Goal: Task Accomplishment & Management: Manage account settings

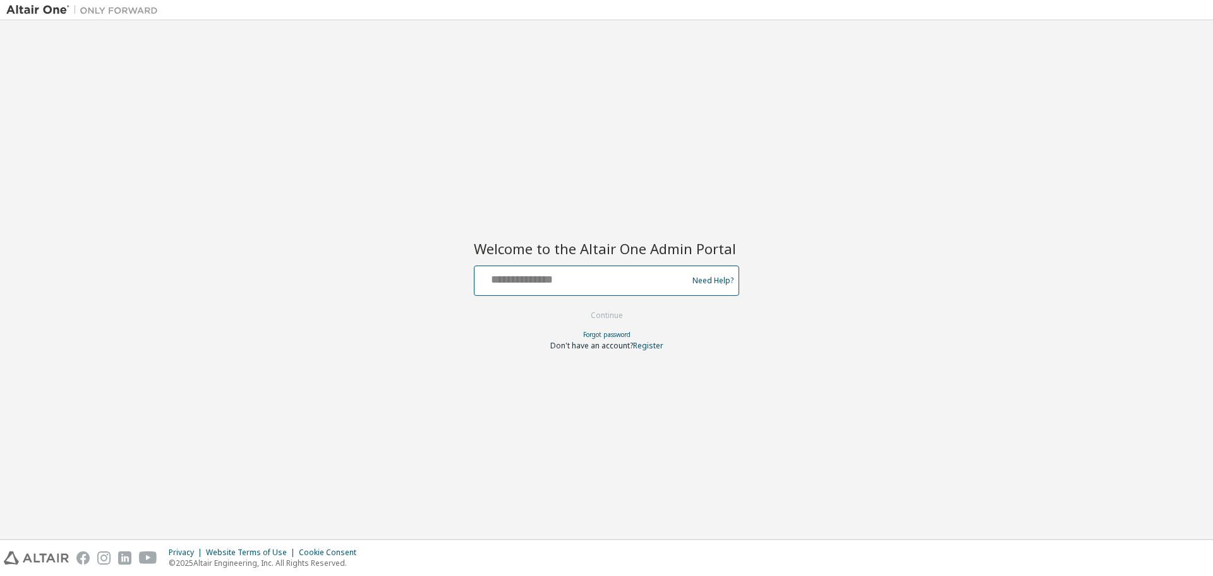
click at [576, 284] on input "text" at bounding box center [583, 278] width 207 height 18
type input "**********"
click at [574, 310] on form "**********" at bounding box center [606, 307] width 265 height 85
click at [581, 310] on button "Continue" at bounding box center [607, 315] width 59 height 19
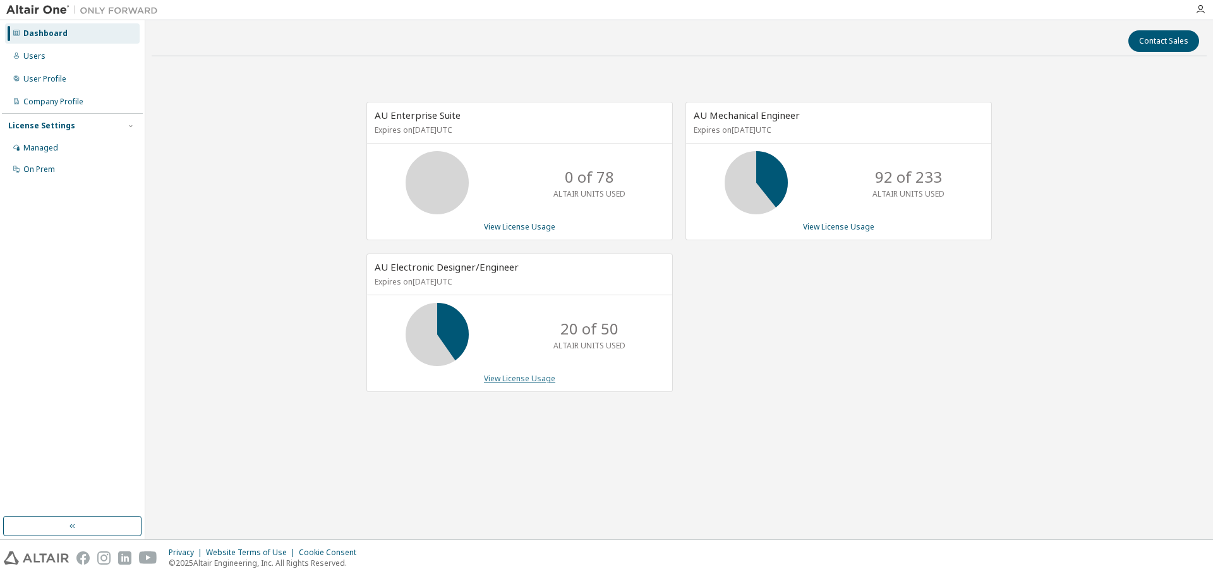
click at [528, 379] on link "View License Usage" at bounding box center [519, 378] width 71 height 11
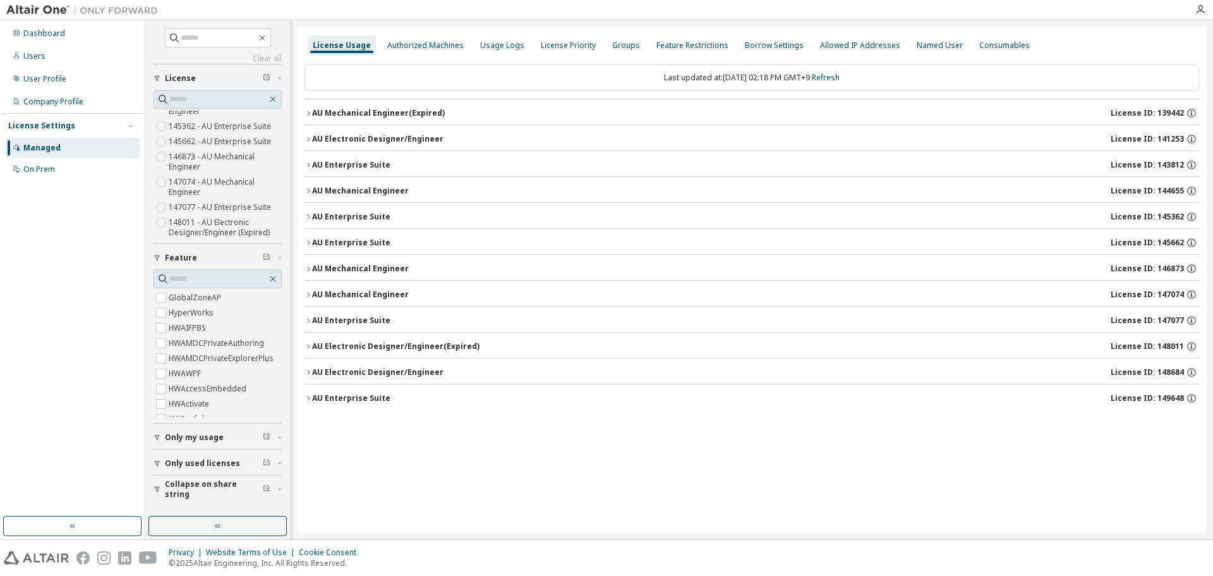
scroll to position [126, 0]
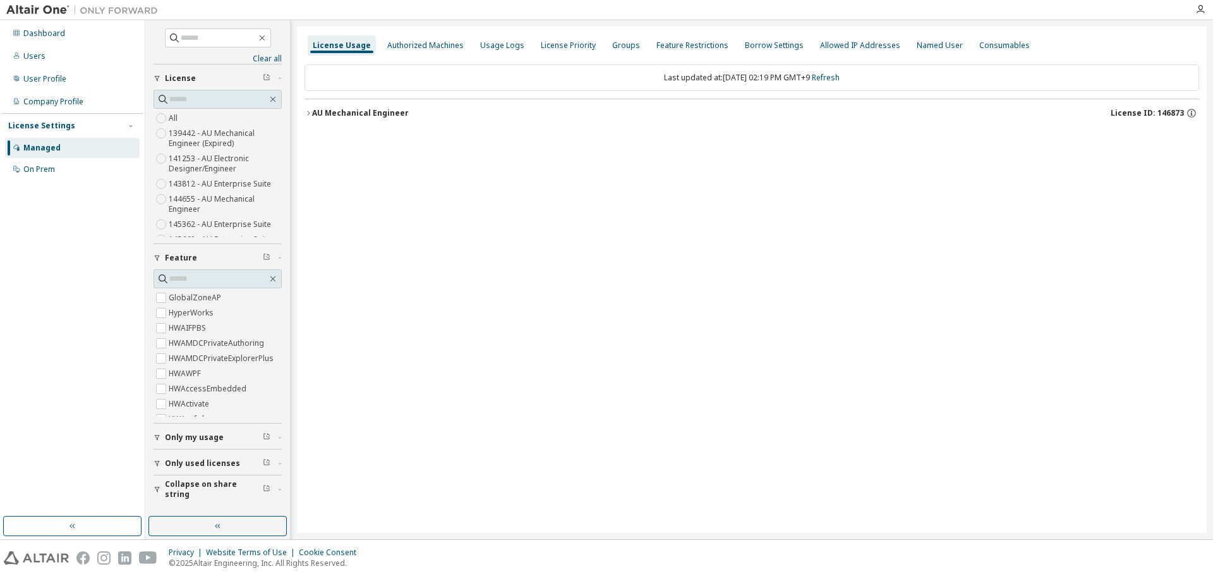
click at [312, 111] on icon "button" at bounding box center [309, 113] width 8 height 8
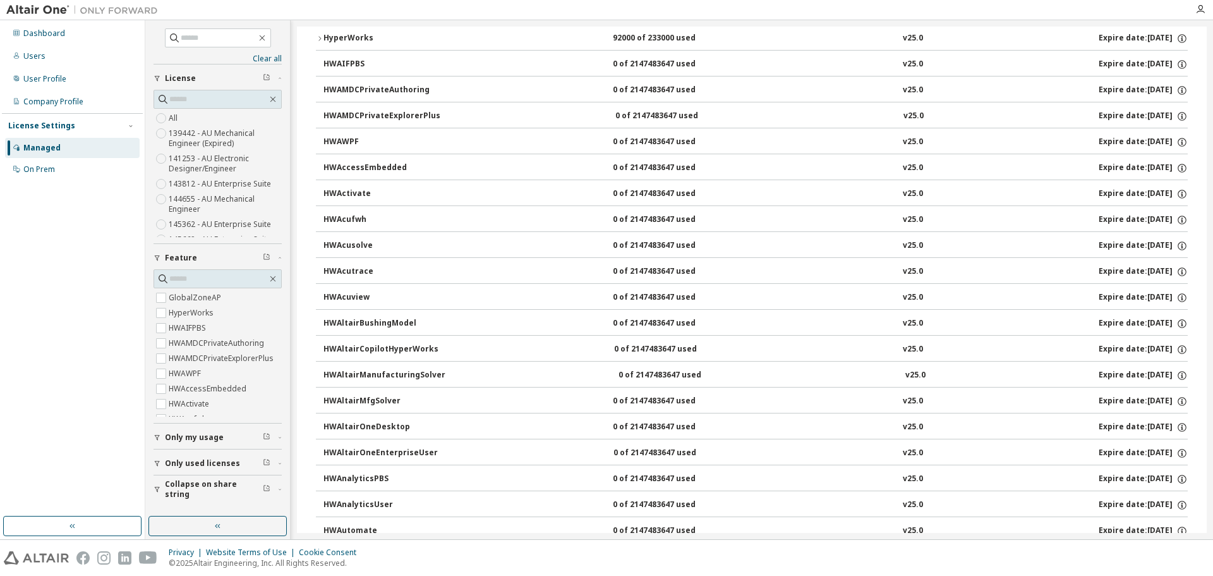
scroll to position [0, 0]
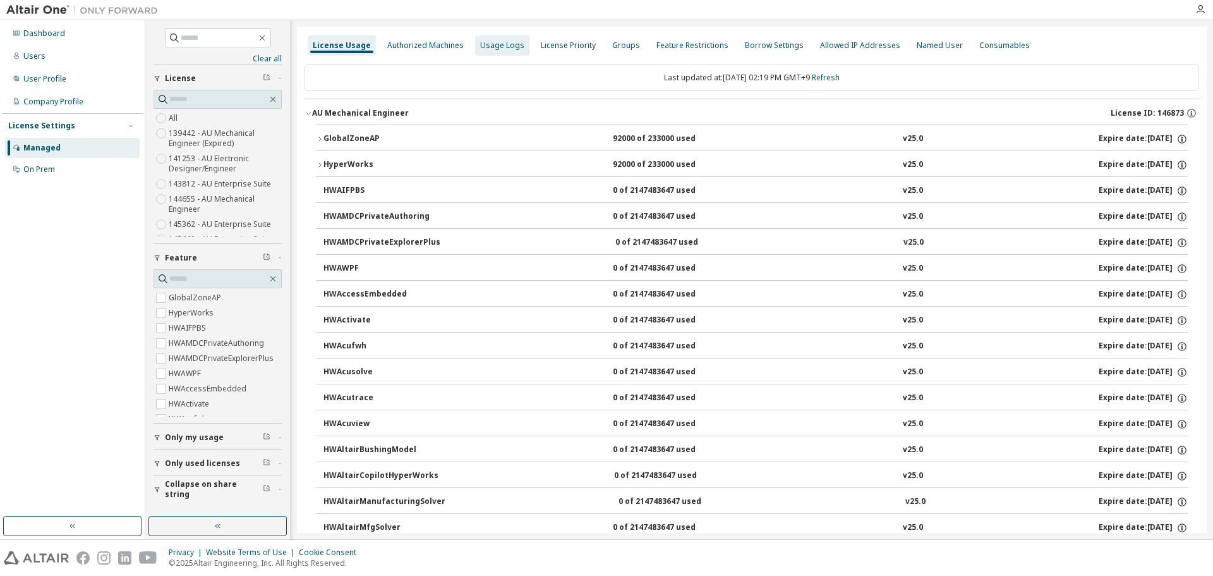
click at [486, 47] on div "Usage Logs" at bounding box center [502, 45] width 44 height 10
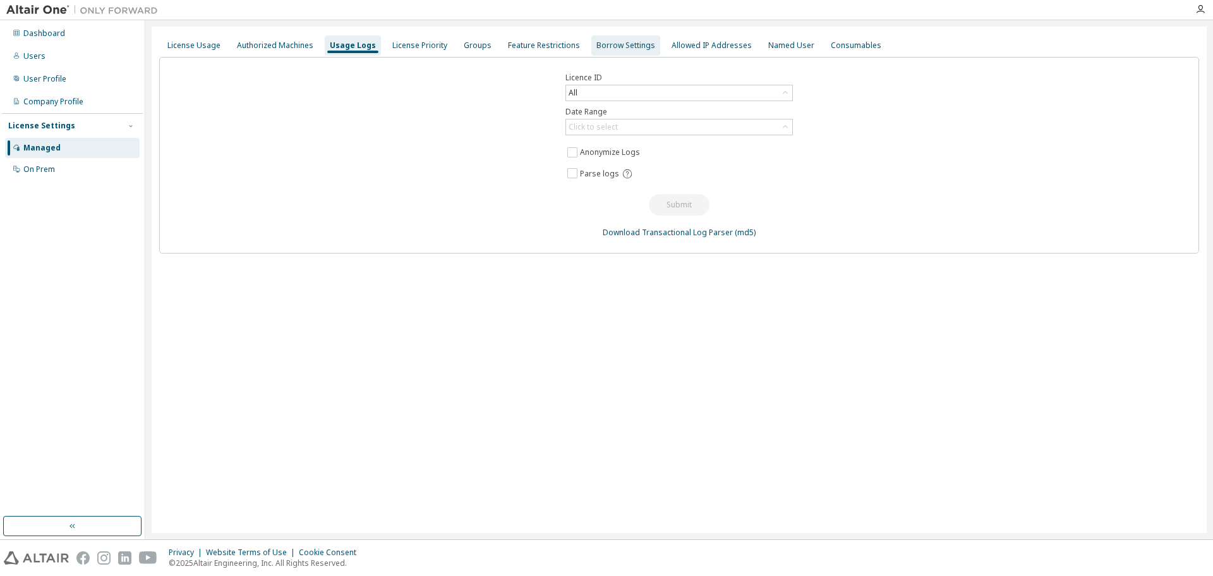
click at [620, 49] on div "Borrow Settings" at bounding box center [626, 45] width 59 height 10
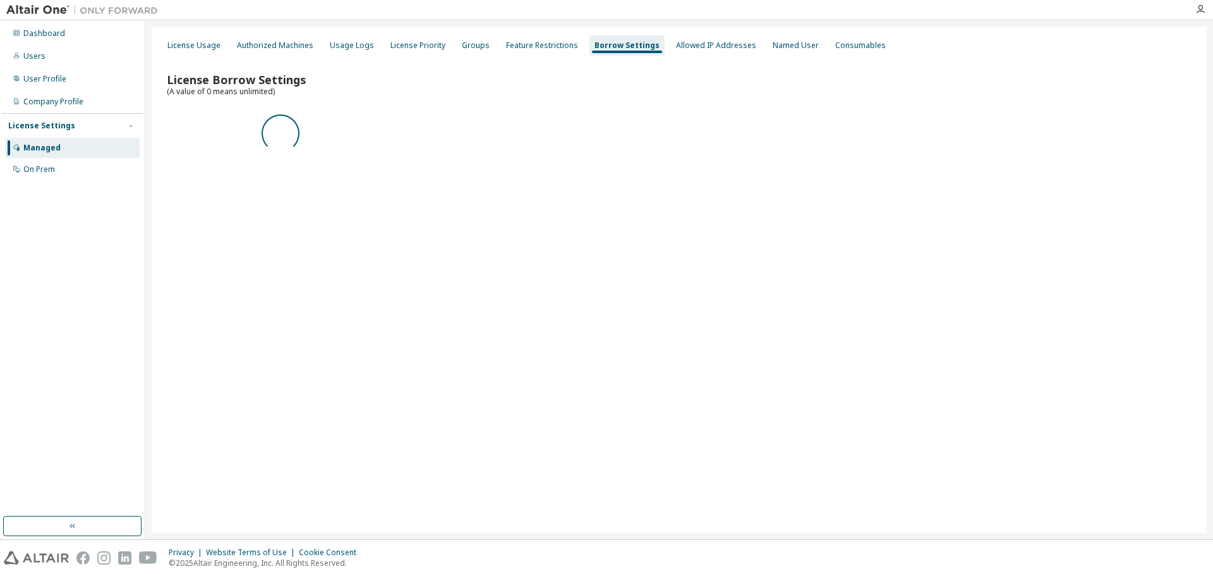
click at [487, 46] on div "License Usage Authorized Machines Usage Logs License Priority Groups Feature Re…" at bounding box center [679, 45] width 1040 height 23
click at [469, 47] on div "Groups" at bounding box center [476, 45] width 28 height 10
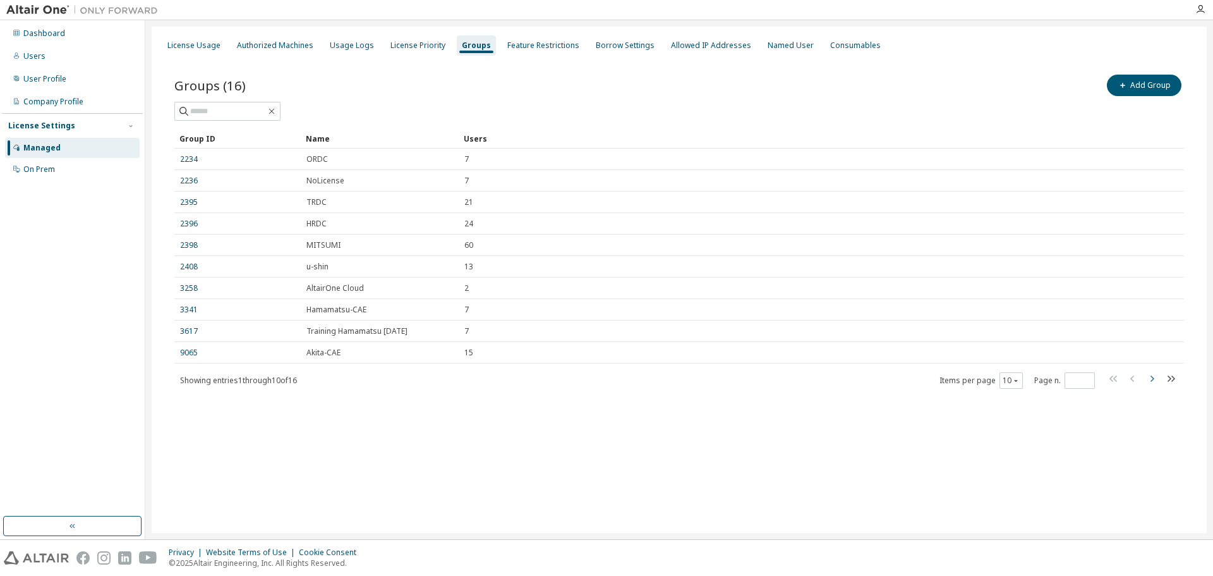
click at [1150, 380] on icon "button" at bounding box center [1152, 378] width 15 height 15
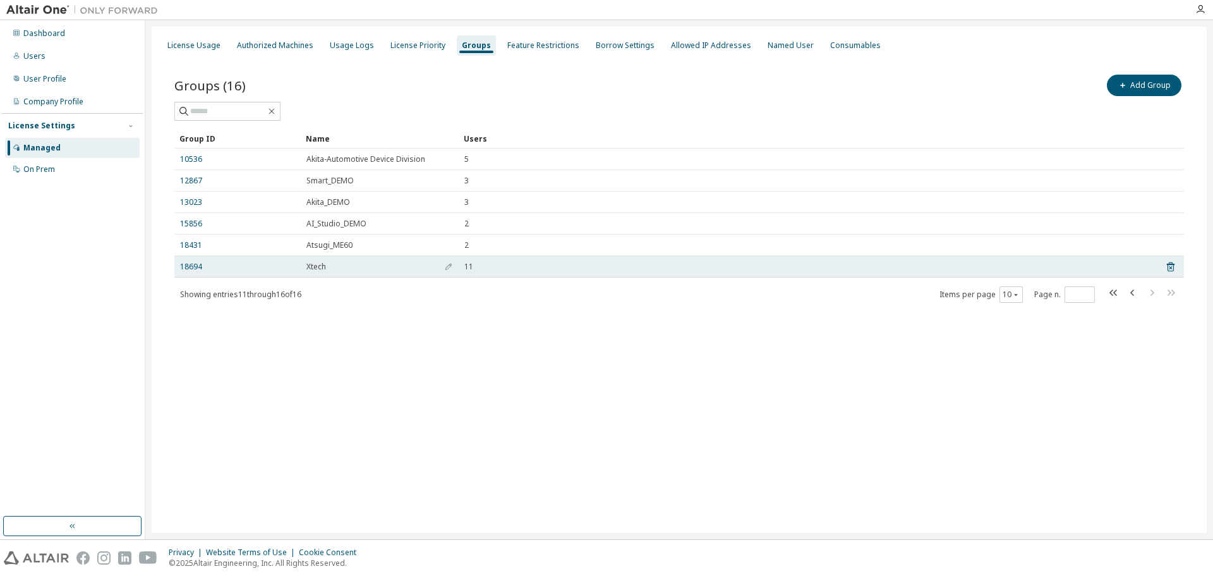
click at [343, 264] on div "Xtech" at bounding box center [380, 267] width 147 height 10
click at [183, 264] on link "18694" at bounding box center [191, 267] width 22 height 10
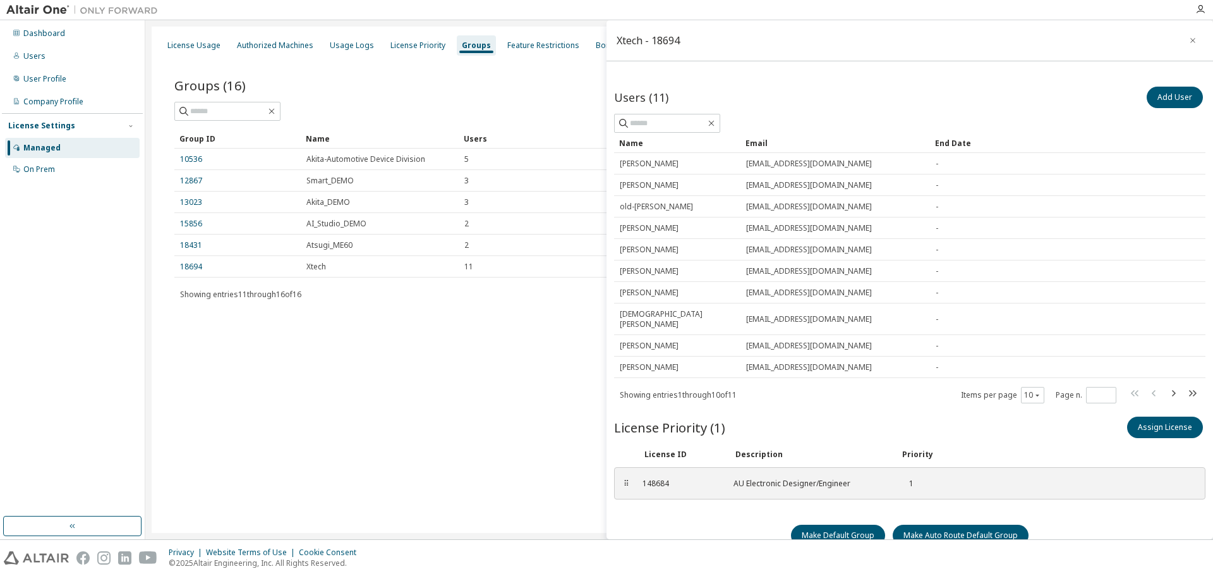
click at [427, 408] on div "License Usage Authorized Machines Usage Logs License Priority Groups Feature Re…" at bounding box center [679, 280] width 1055 height 506
click at [356, 432] on div "License Usage Authorized Machines Usage Logs License Priority Groups Feature Re…" at bounding box center [679, 280] width 1055 height 506
click at [1189, 42] on icon "button" at bounding box center [1193, 40] width 9 height 10
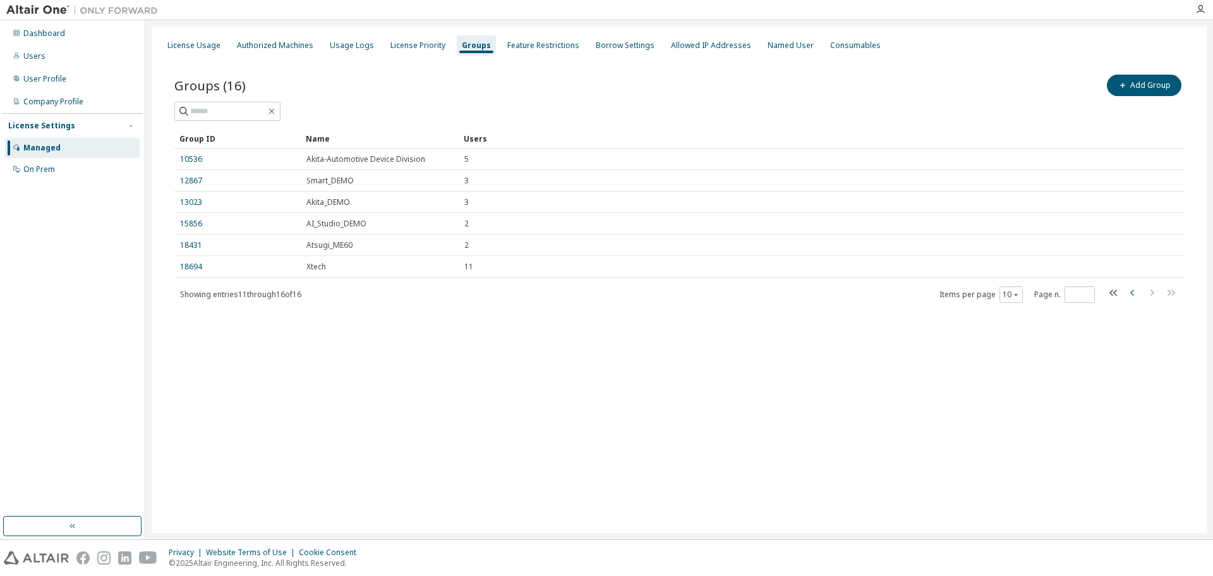
click at [1134, 295] on icon "button" at bounding box center [1133, 292] width 4 height 6
type input "*"
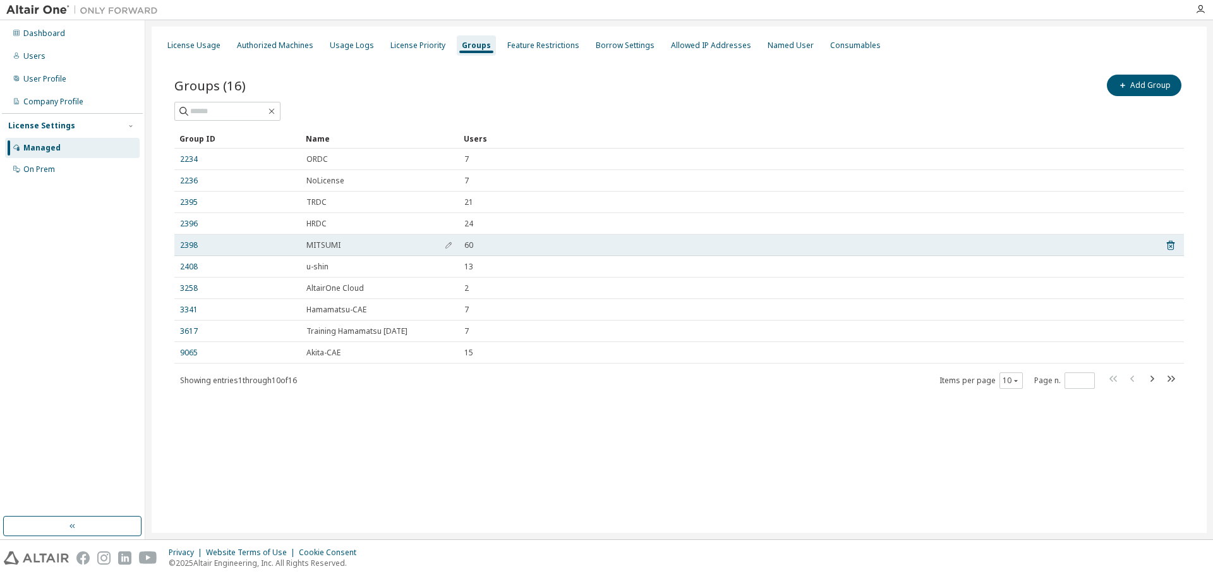
click at [314, 244] on span "MITSUMI" at bounding box center [324, 245] width 34 height 10
click at [188, 242] on link "2398" at bounding box center [189, 245] width 18 height 10
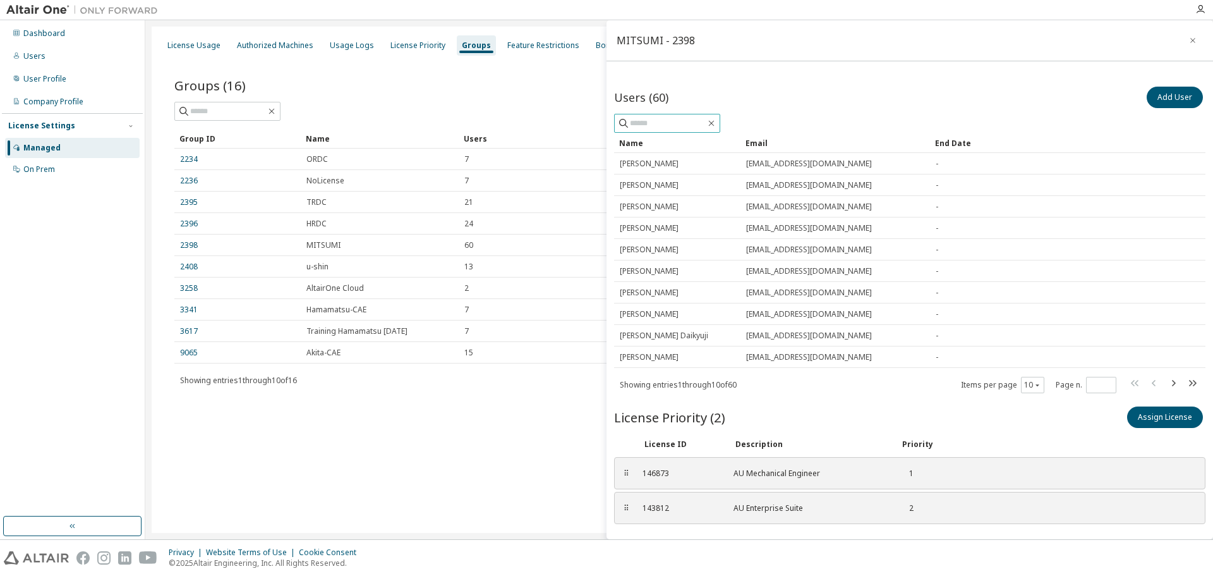
click at [667, 124] on input "text" at bounding box center [668, 123] width 76 height 13
type input "****"
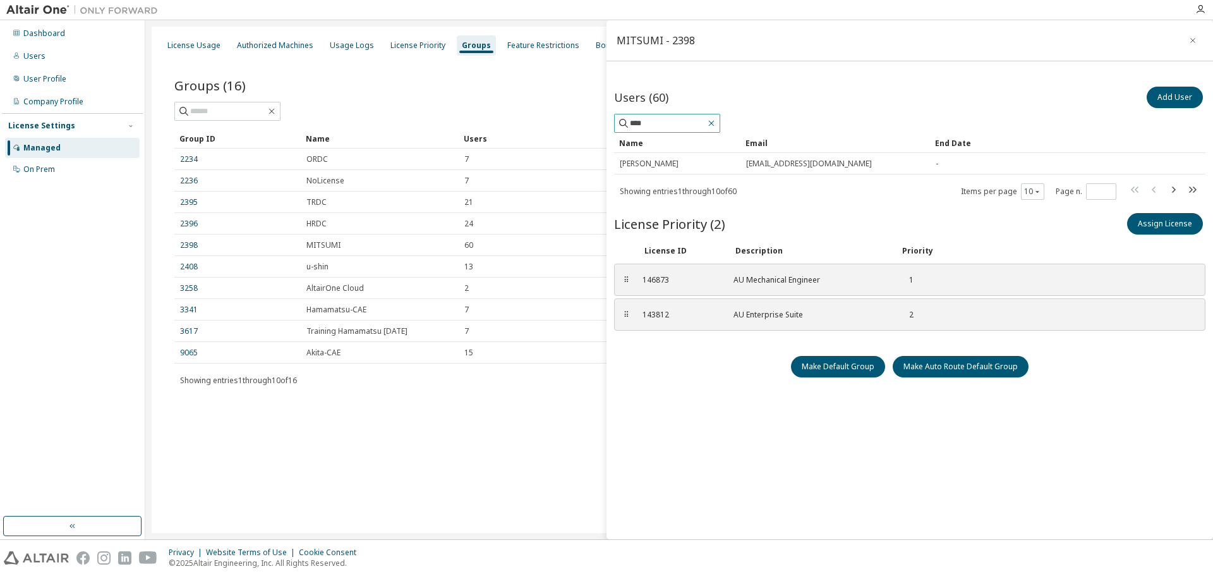
click at [717, 125] on icon "button" at bounding box center [712, 123] width 10 height 10
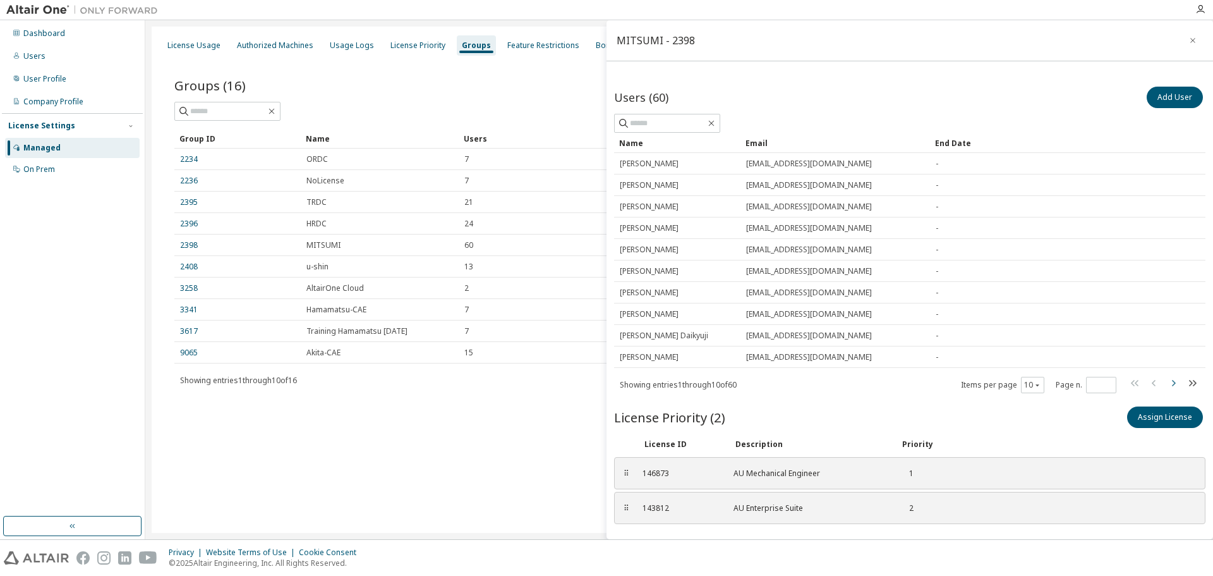
click at [1166, 379] on icon "button" at bounding box center [1173, 382] width 15 height 15
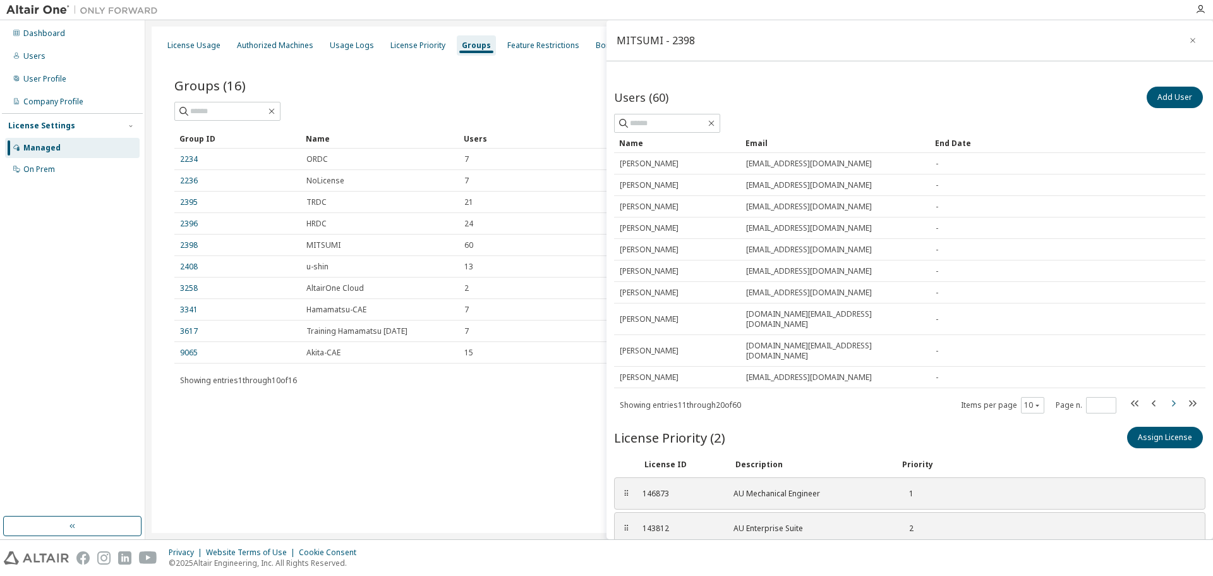
click at [1166, 396] on icon "button" at bounding box center [1173, 403] width 15 height 15
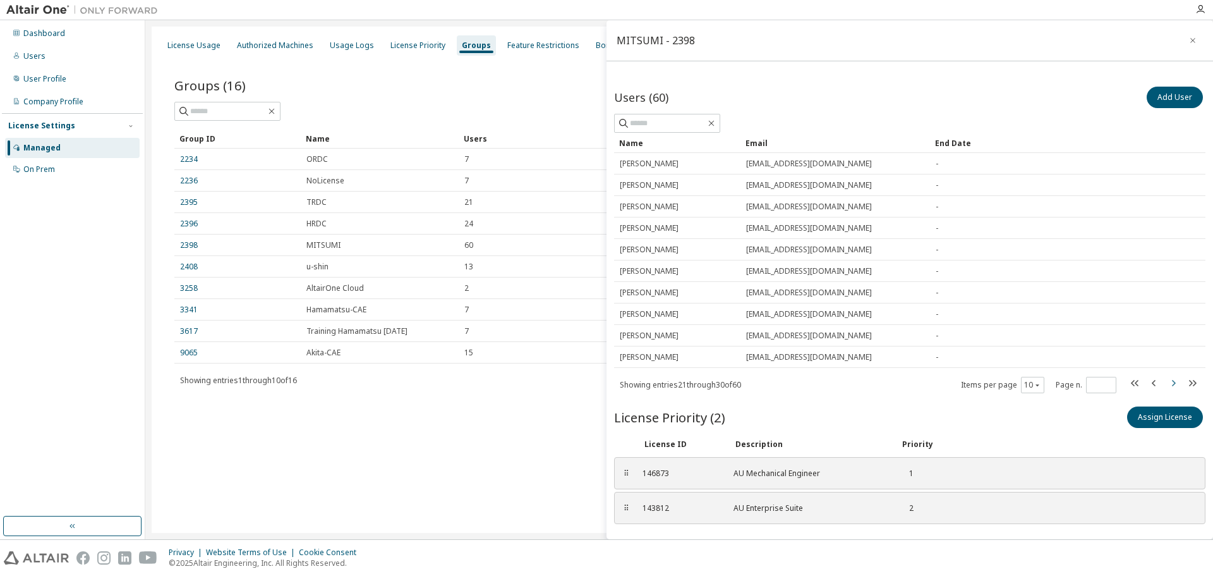
click at [1166, 384] on icon "button" at bounding box center [1173, 382] width 15 height 15
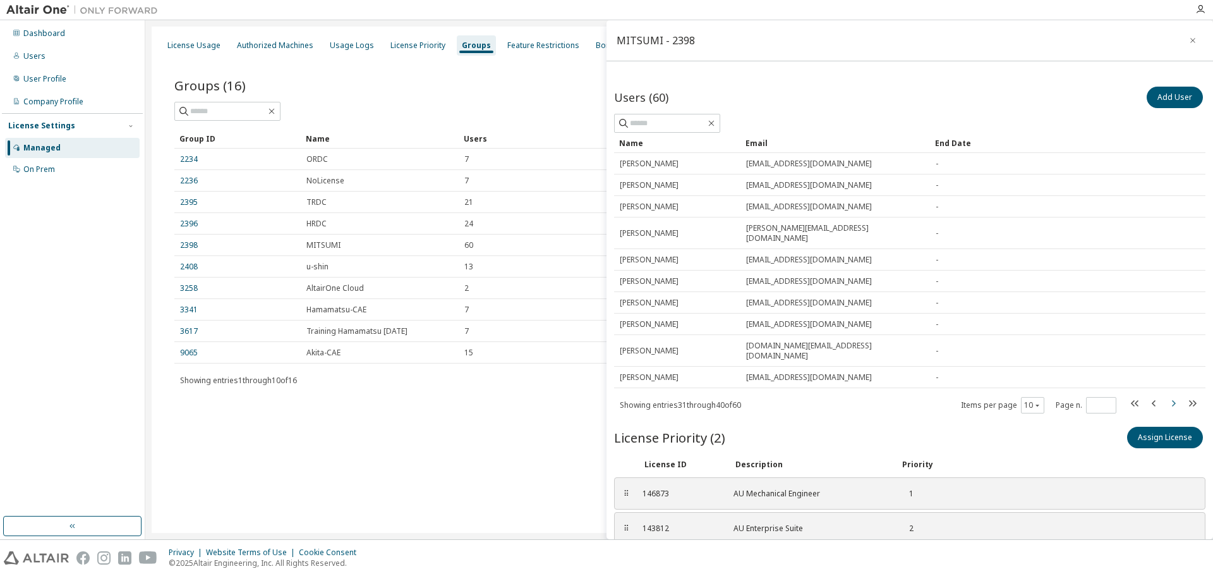
click at [1172, 400] on icon "button" at bounding box center [1174, 403] width 4 height 6
type input "*"
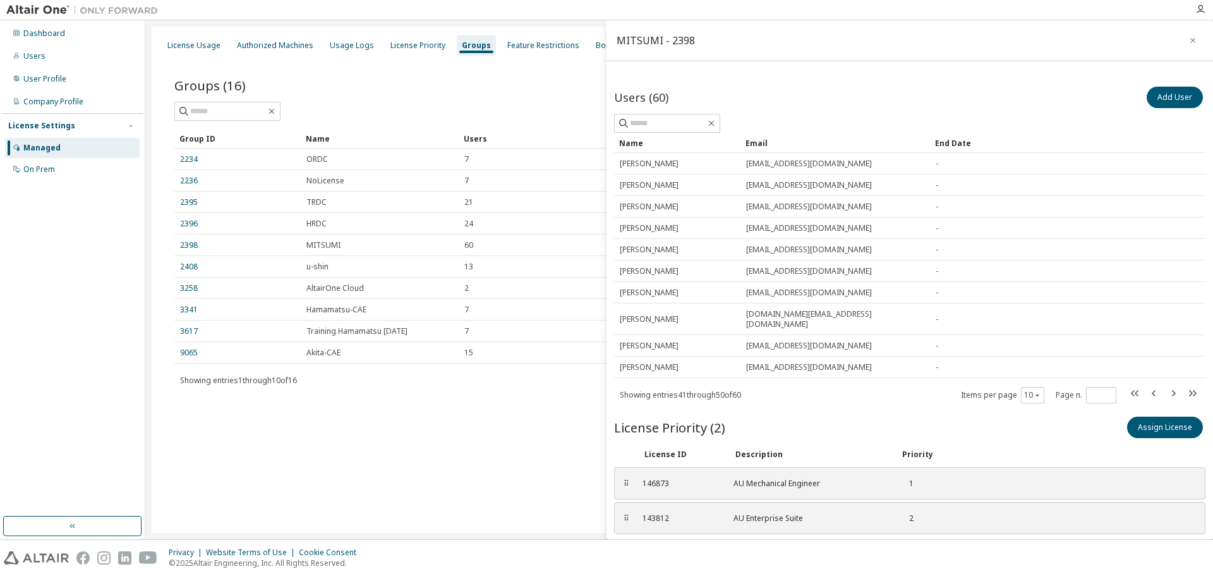
click at [256, 463] on div "License Usage Authorized Machines Usage Logs License Priority Groups Feature Re…" at bounding box center [679, 280] width 1055 height 506
click at [54, 28] on div "Dashboard" at bounding box center [44, 33] width 42 height 10
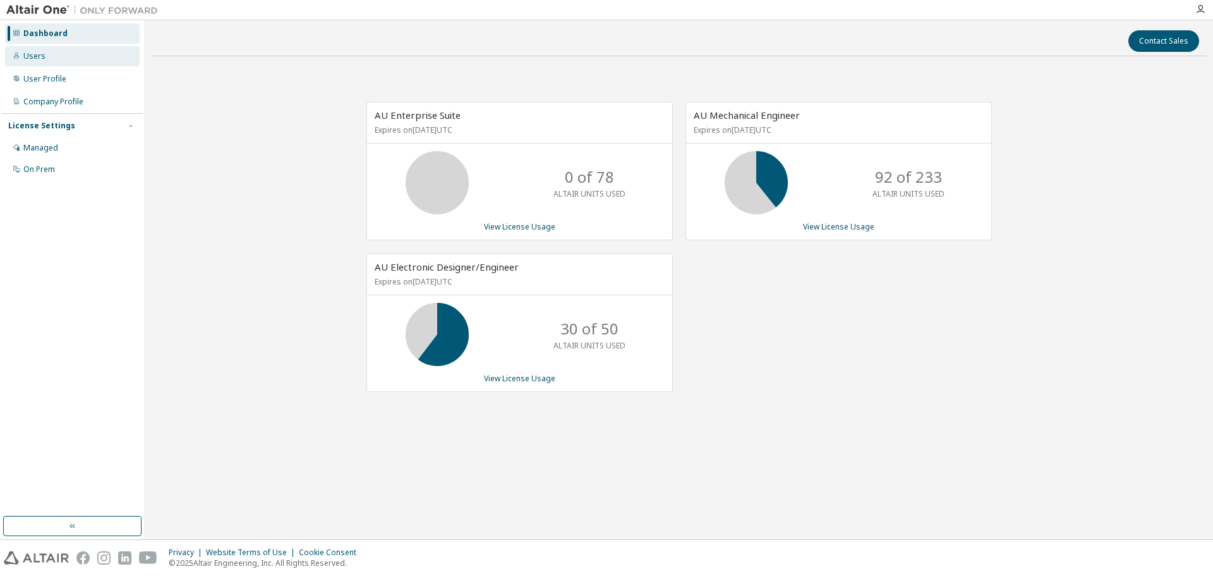
click at [44, 63] on div "Users" at bounding box center [72, 56] width 135 height 20
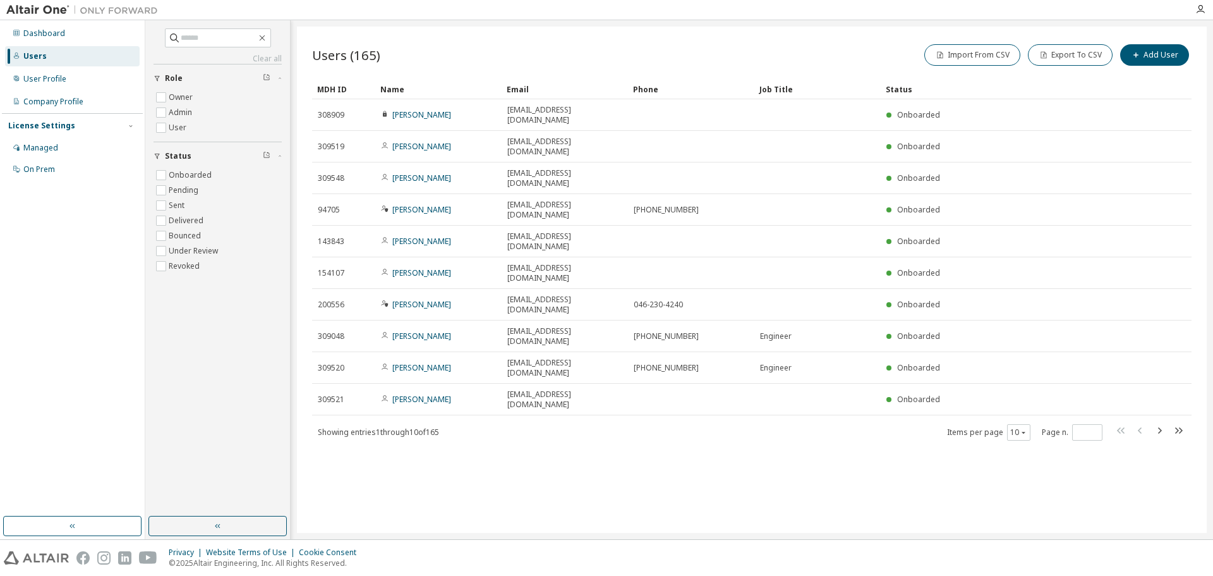
click at [418, 432] on div "Users (165) Import From CSV Export To CSV Add User Clear Load Save Save As Fiel…" at bounding box center [752, 280] width 910 height 506
click at [267, 35] on icon "button" at bounding box center [262, 38] width 10 height 10
click at [414, 461] on div "Users (165) Import From CSV Export To CSV Add User Clear Load Save Save As Fiel…" at bounding box center [752, 280] width 910 height 506
click at [267, 38] on icon "button" at bounding box center [262, 38] width 10 height 10
click at [267, 40] on icon "button" at bounding box center [262, 38] width 10 height 10
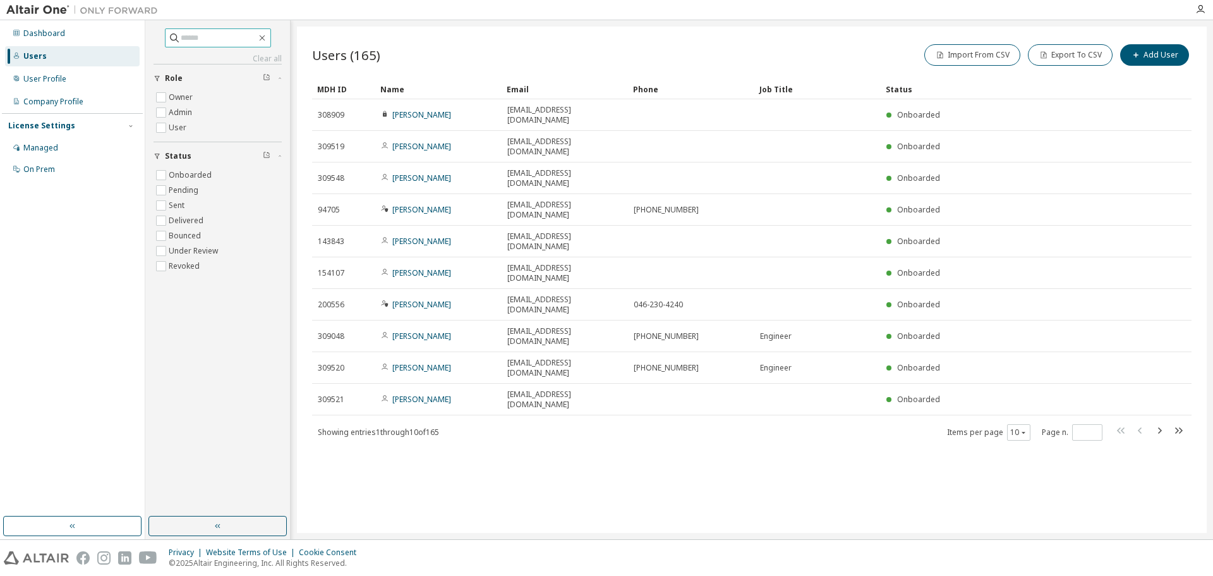
click at [217, 40] on input "text" at bounding box center [219, 38] width 76 height 13
click at [234, 38] on input "********" at bounding box center [219, 38] width 76 height 13
type input "********"
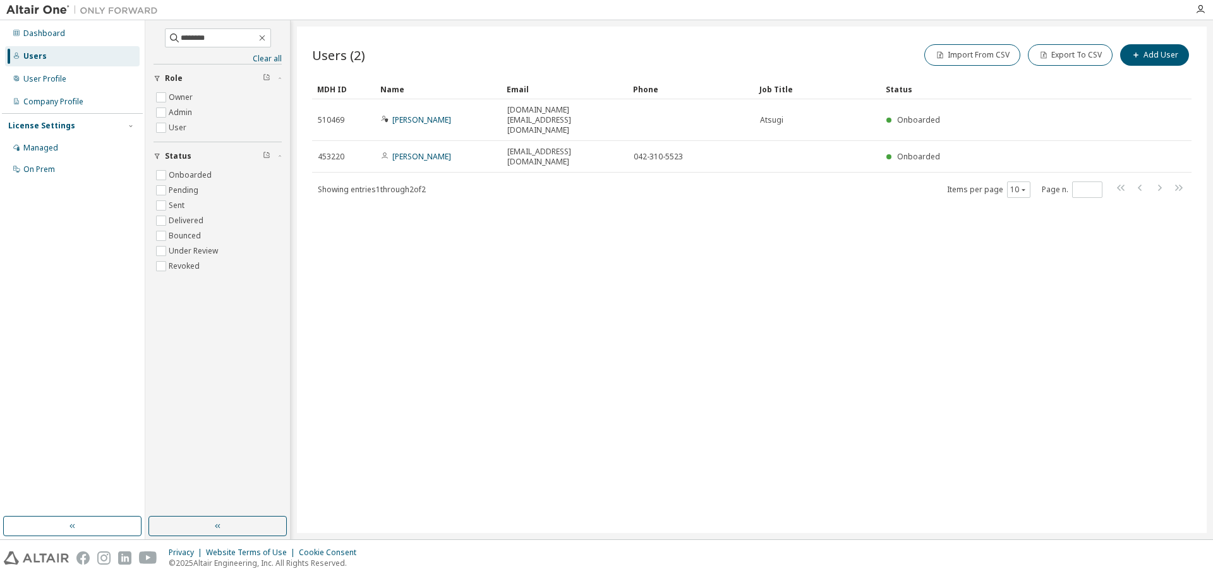
click at [507, 233] on div "Users (2) Import From CSV Export To CSV Add User Clear Load Save Save As Field …" at bounding box center [752, 280] width 910 height 506
click at [267, 39] on icon "button" at bounding box center [262, 38] width 10 height 10
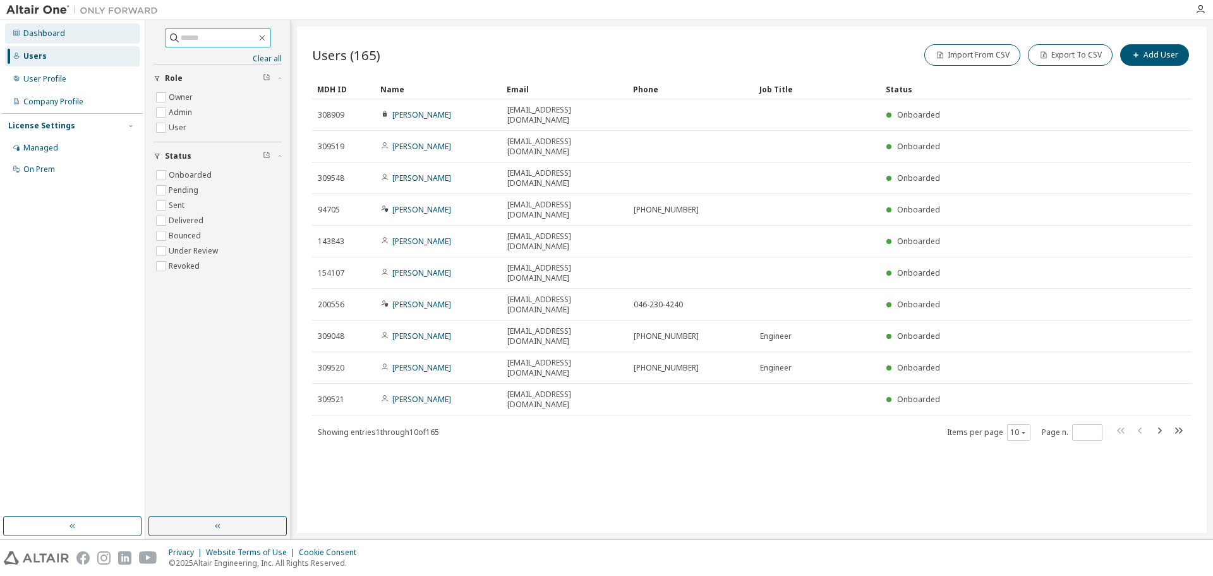
click at [37, 36] on div "Dashboard" at bounding box center [44, 33] width 42 height 10
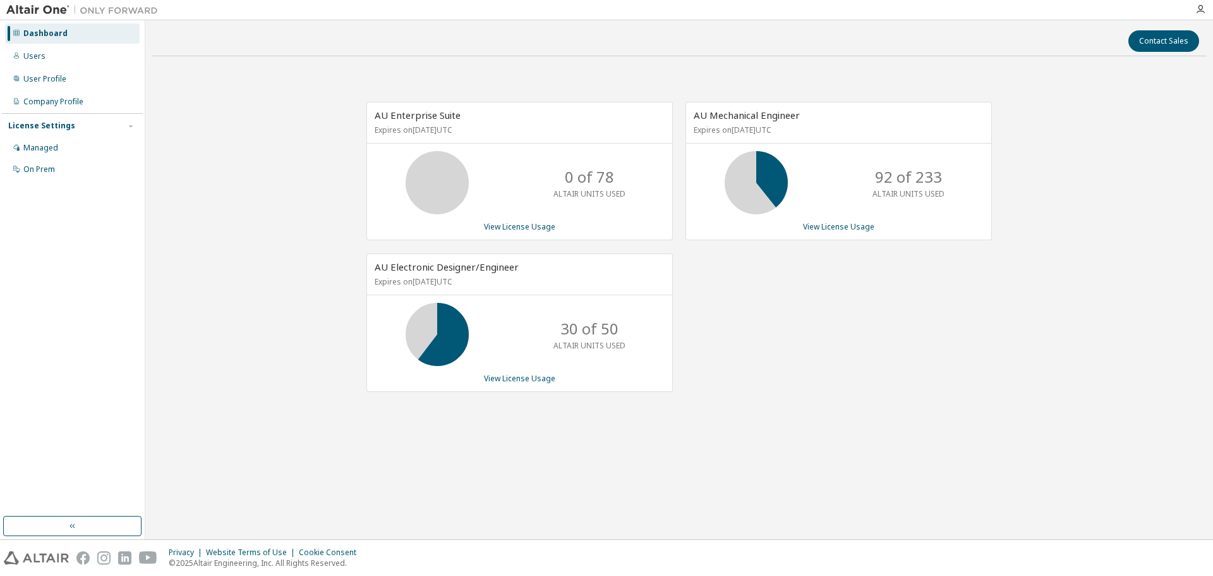
click at [849, 305] on div "AU Mechanical Engineer Expires on [DATE] UTC 92 of 233 ALTAIR UNITS USED View L…" at bounding box center [832, 253] width 319 height 303
